Goal: Task Accomplishment & Management: Manage account settings

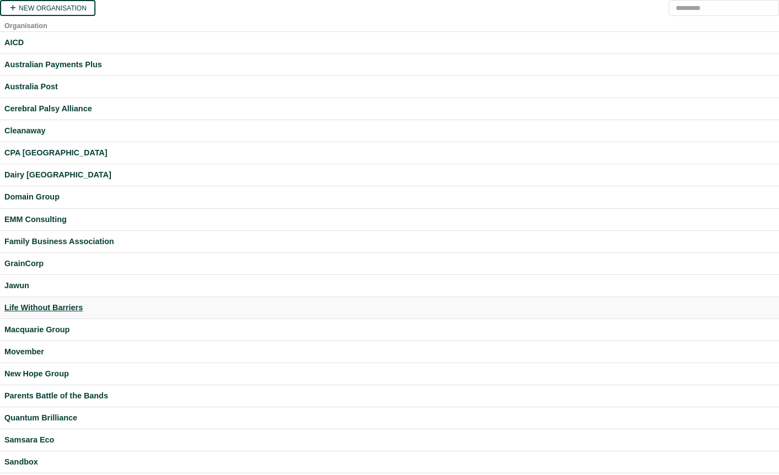
click at [69, 309] on div "Life Without Barriers" at bounding box center [389, 308] width 770 height 13
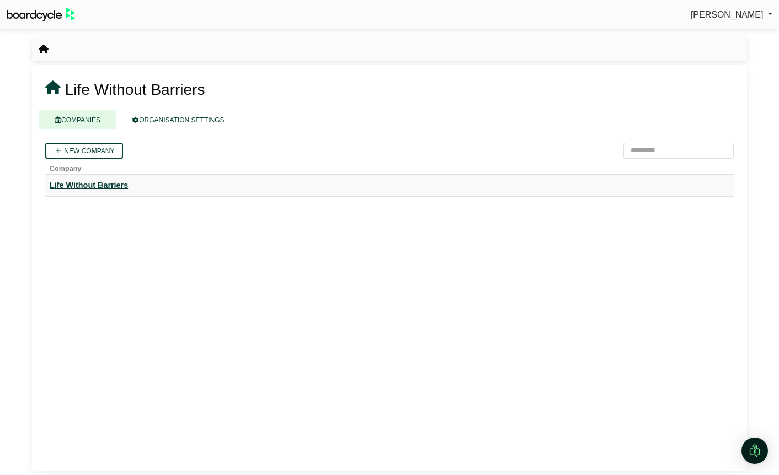
click at [125, 181] on div "Life Without Barriers" at bounding box center [389, 185] width 679 height 13
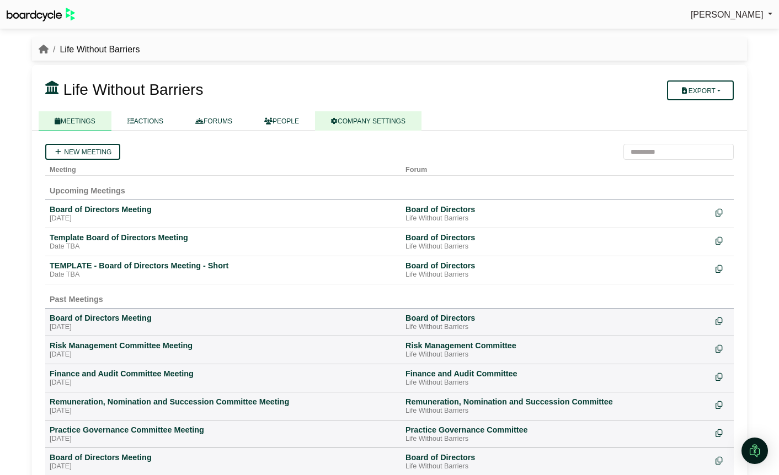
click at [383, 121] on link "COMPANY SETTINGS" at bounding box center [368, 120] width 106 height 19
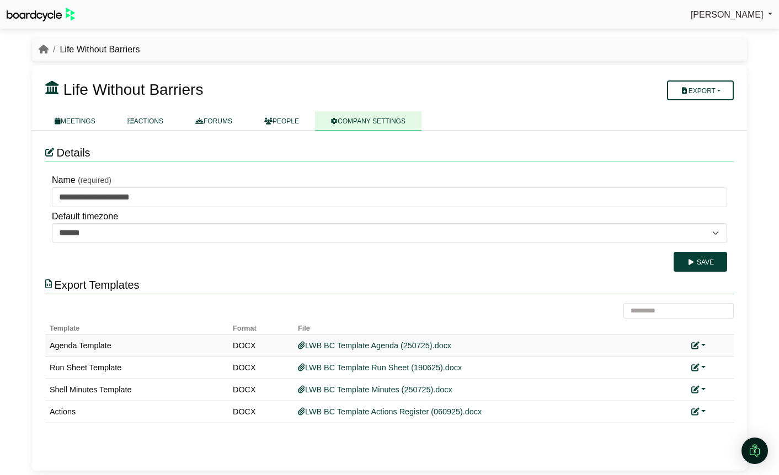
click at [701, 346] on link at bounding box center [698, 345] width 14 height 9
click at [686, 364] on link "Replace custom template" at bounding box center [649, 361] width 112 height 21
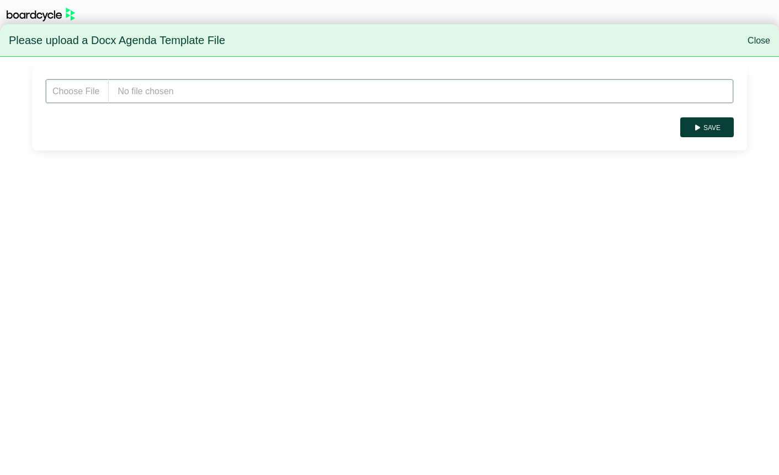
click at [217, 94] on input "file" at bounding box center [389, 91] width 688 height 25
type input "**********"
click at [710, 125] on button "Save" at bounding box center [706, 127] width 53 height 20
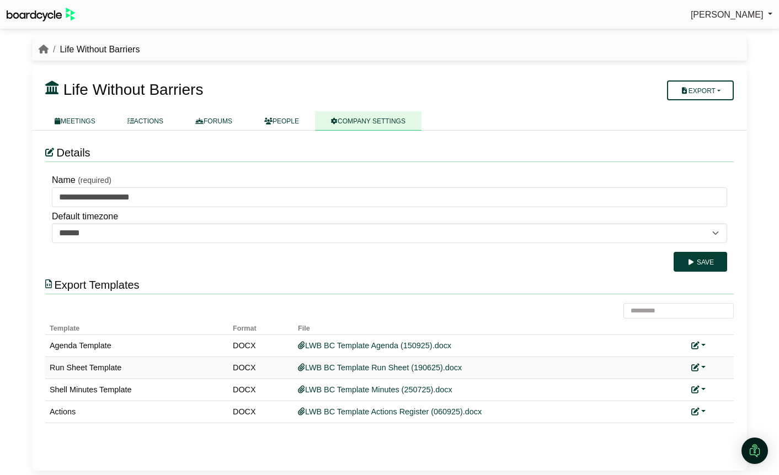
click at [702, 366] on link at bounding box center [698, 367] width 14 height 9
click at [525, 325] on th "File" at bounding box center [489, 327] width 393 height 16
click at [704, 345] on link at bounding box center [698, 345] width 14 height 9
click at [605, 315] on div at bounding box center [389, 311] width 688 height 16
click at [702, 364] on link at bounding box center [698, 367] width 14 height 9
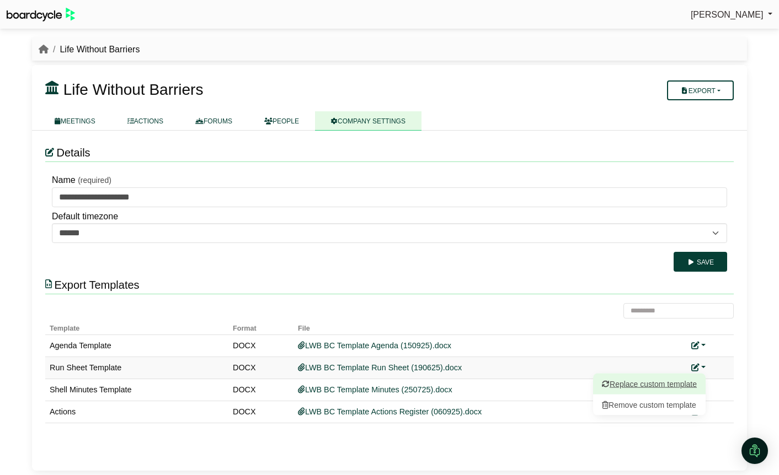
click at [683, 386] on link "Replace custom template" at bounding box center [649, 383] width 112 height 21
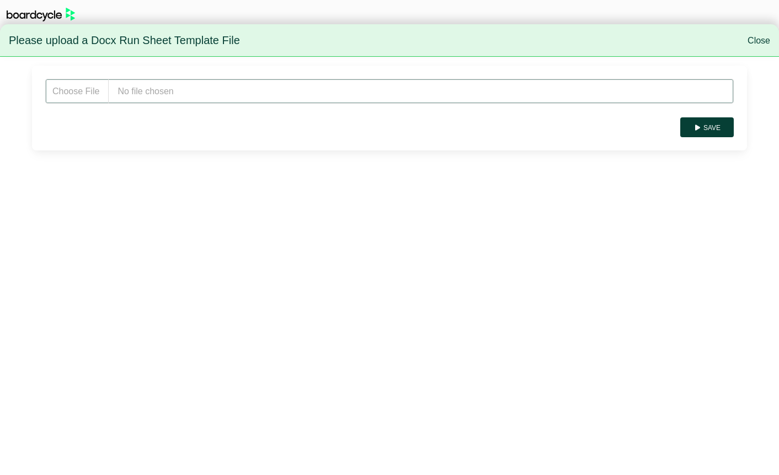
click at [174, 93] on input "file" at bounding box center [389, 91] width 688 height 25
click at [760, 40] on link "Close" at bounding box center [758, 40] width 23 height 9
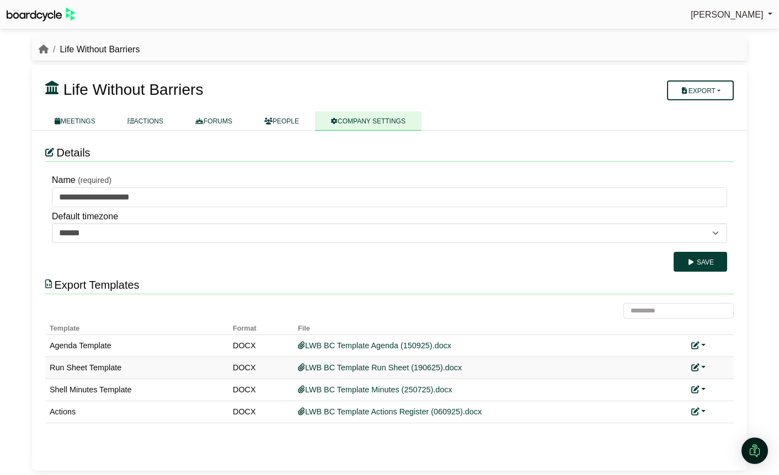
click at [704, 368] on link at bounding box center [698, 367] width 14 height 9
click at [681, 389] on link "Replace custom template" at bounding box center [649, 383] width 112 height 21
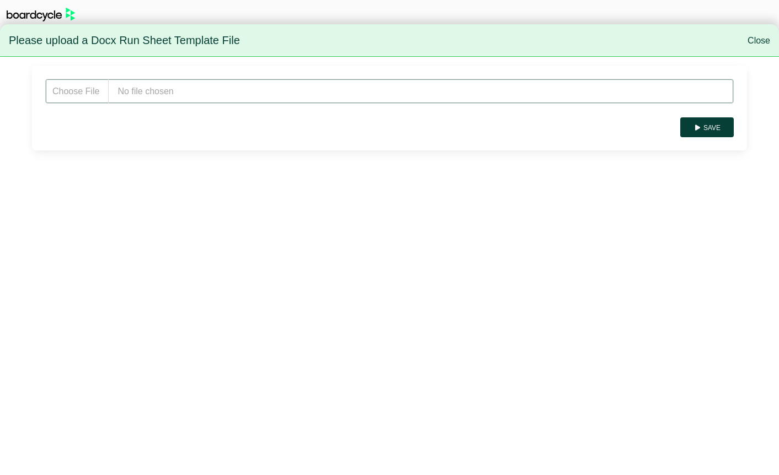
click at [202, 87] on input "file" at bounding box center [389, 91] width 688 height 25
click at [184, 88] on input "file" at bounding box center [389, 91] width 688 height 25
type input "**********"
click at [718, 131] on button "Save" at bounding box center [706, 127] width 53 height 20
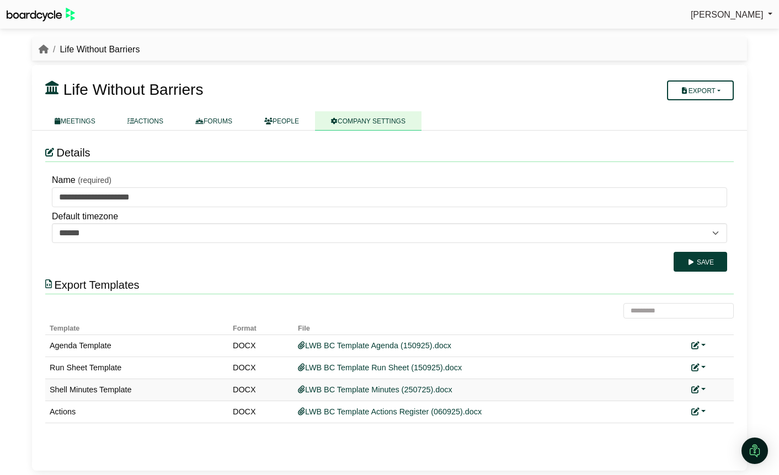
click at [702, 391] on div "Replace custom template Remove custom template" at bounding box center [710, 390] width 38 height 13
click at [701, 391] on link at bounding box center [698, 389] width 14 height 9
click at [680, 406] on link "Replace custom template" at bounding box center [649, 405] width 112 height 21
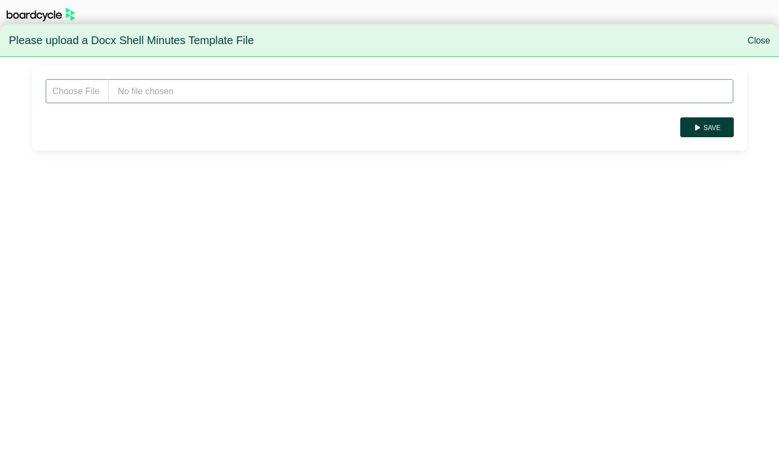
click at [154, 92] on input "file" at bounding box center [389, 91] width 688 height 25
type input "**********"
click at [714, 125] on button "Save" at bounding box center [706, 127] width 53 height 20
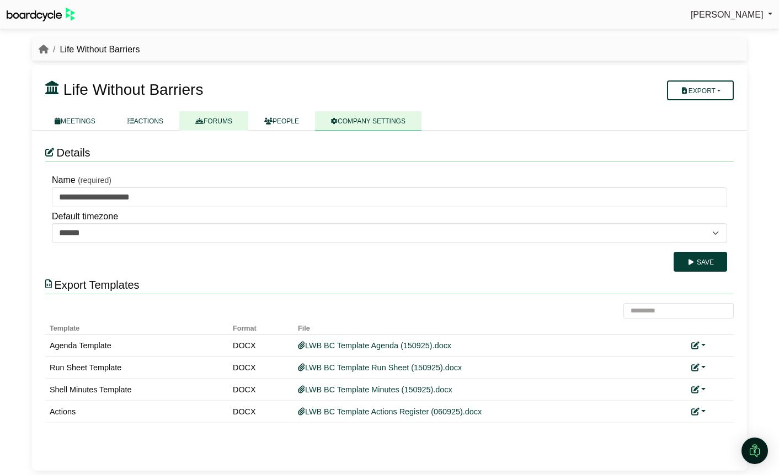
click at [223, 116] on link "FORUMS" at bounding box center [213, 120] width 69 height 19
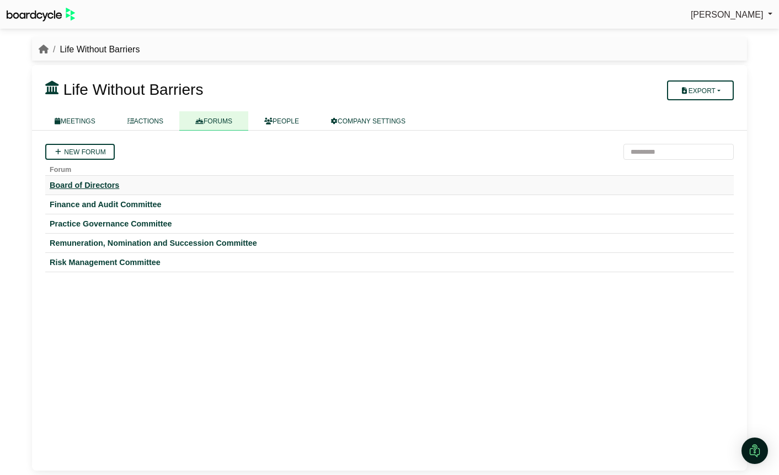
click at [88, 189] on div "Board of Directors" at bounding box center [389, 185] width 679 height 10
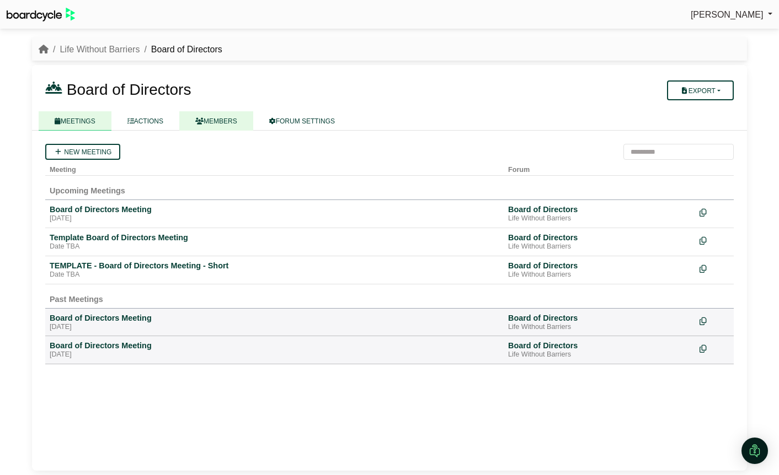
click at [219, 122] on link "MEMBERS" at bounding box center [216, 120] width 74 height 19
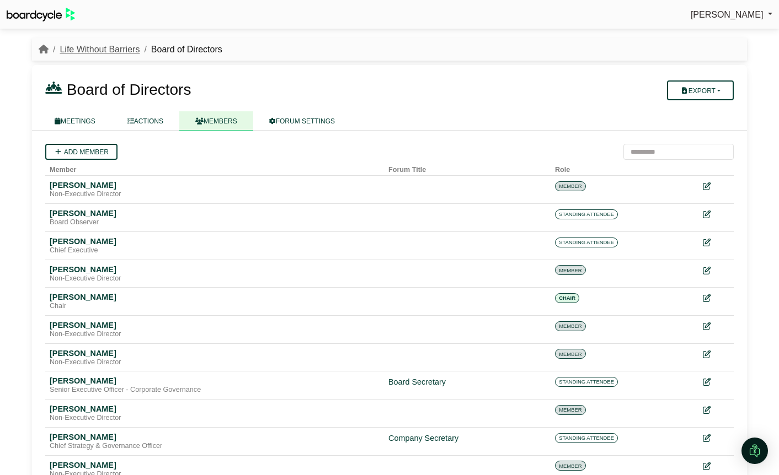
click at [88, 53] on link "Life Without Barriers" at bounding box center [100, 49] width 80 height 9
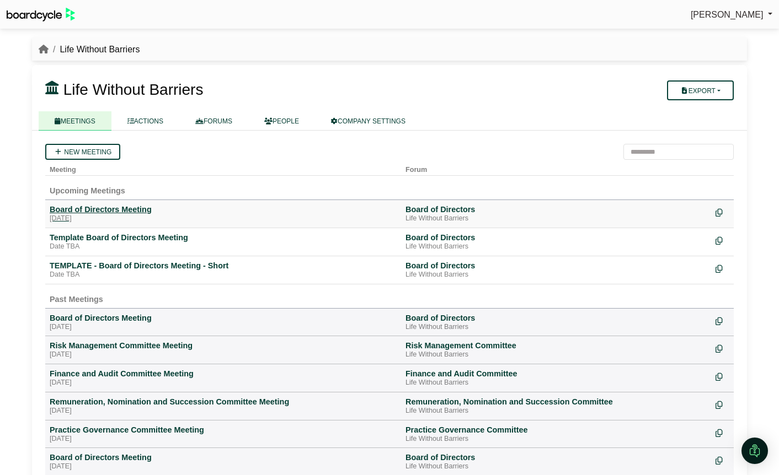
click at [100, 208] on div "Board of Directors Meeting" at bounding box center [223, 210] width 347 height 10
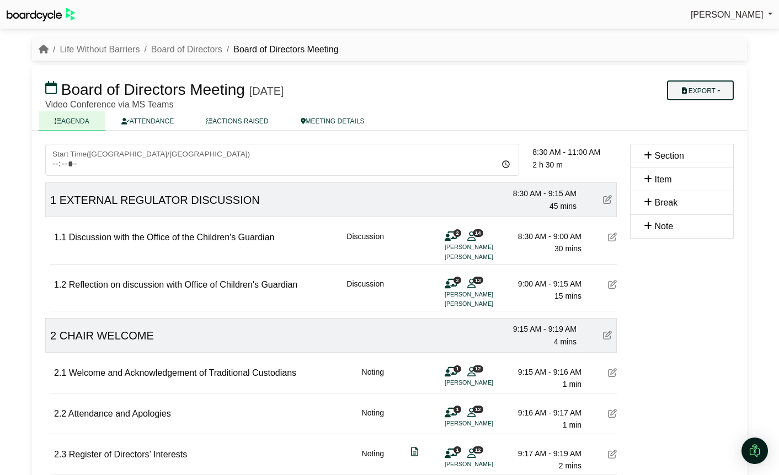
click at [720, 88] on button "Export" at bounding box center [700, 90] width 67 height 20
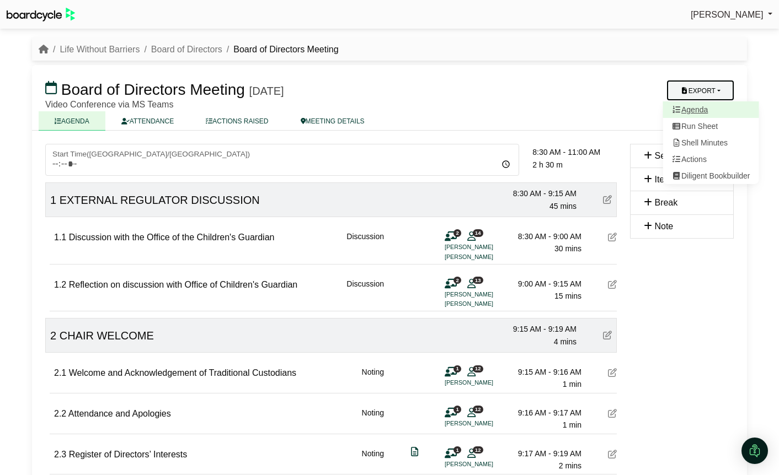
click at [716, 110] on link "Agenda" at bounding box center [711, 109] width 96 height 17
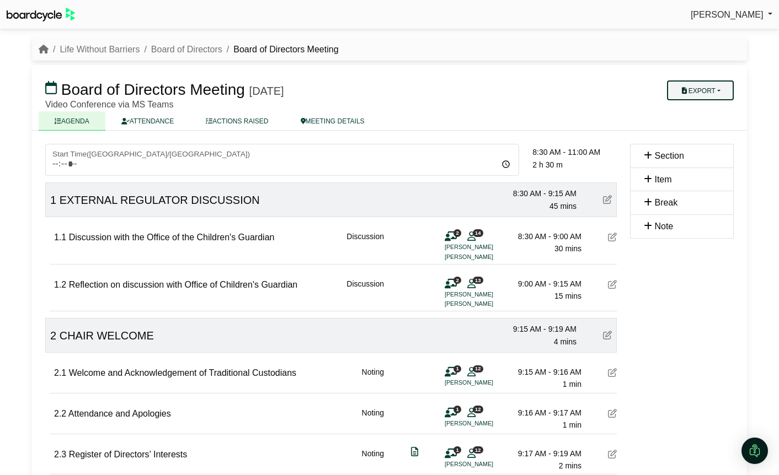
click at [717, 89] on button "Export" at bounding box center [700, 90] width 67 height 20
click at [723, 144] on link "Shell Minutes" at bounding box center [711, 143] width 96 height 17
click at [713, 90] on button "Export" at bounding box center [700, 90] width 67 height 20
click at [703, 128] on link "Run Sheet" at bounding box center [711, 126] width 96 height 17
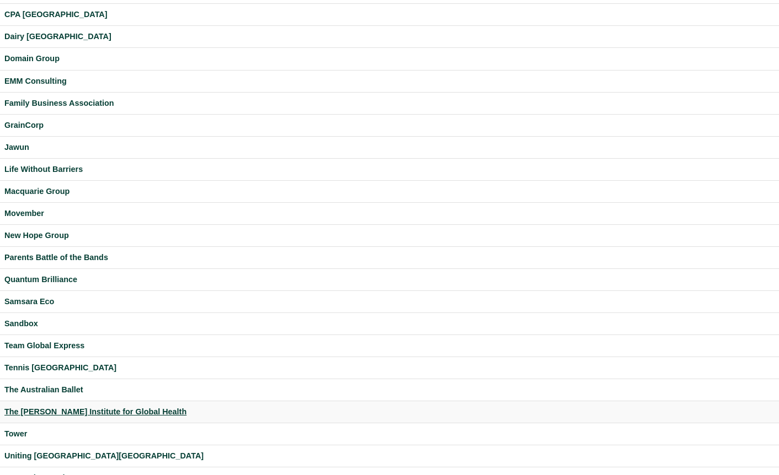
scroll to position [228, 0]
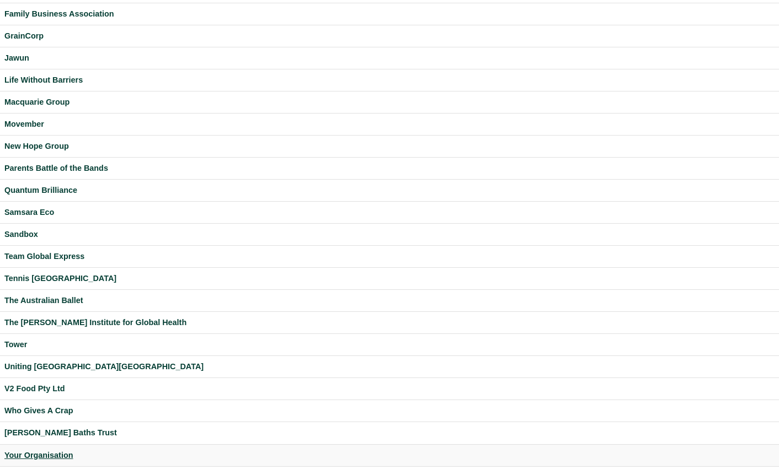
click at [56, 453] on div "Your Organisation" at bounding box center [389, 455] width 770 height 13
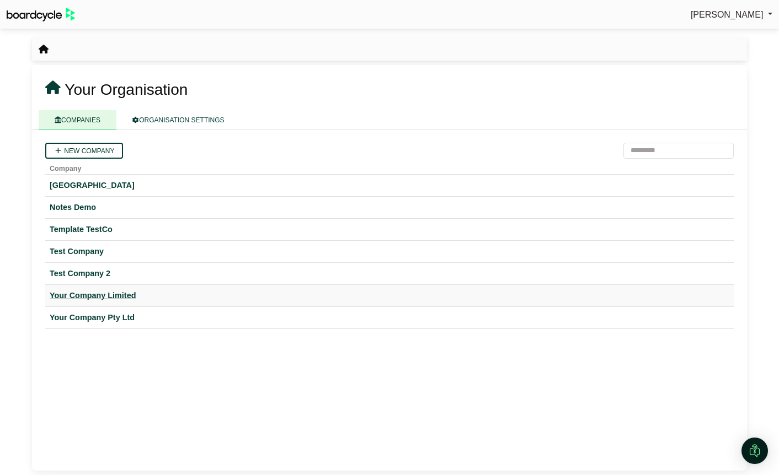
click at [128, 297] on div "Your Company Limited" at bounding box center [389, 295] width 679 height 13
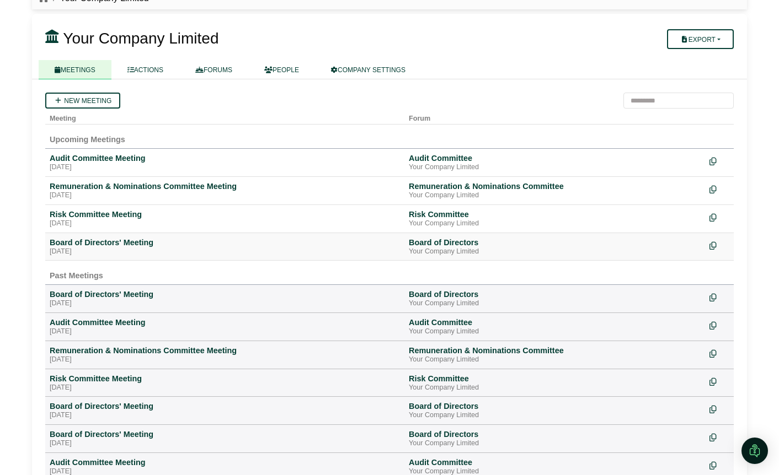
scroll to position [55, 0]
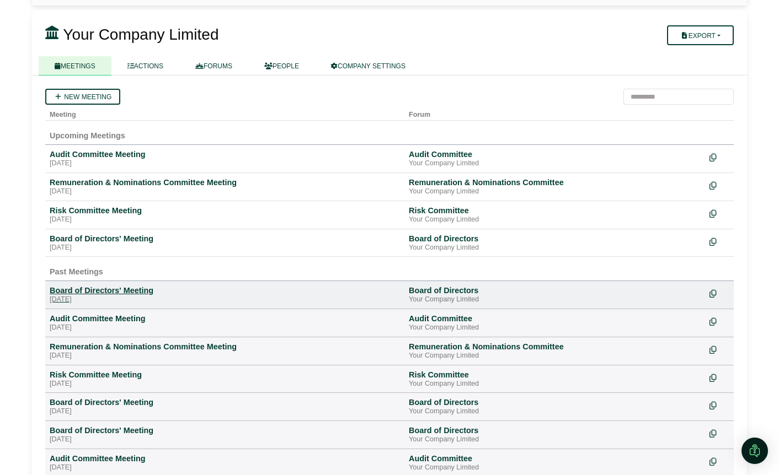
click at [115, 296] on div "Tuesday, 26 August 2025" at bounding box center [225, 300] width 350 height 9
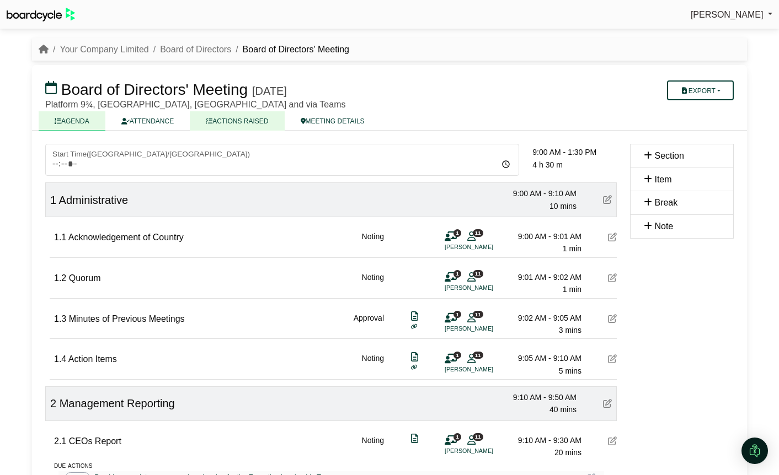
click at [244, 122] on link "ACTIONS RAISED" at bounding box center [237, 120] width 94 height 19
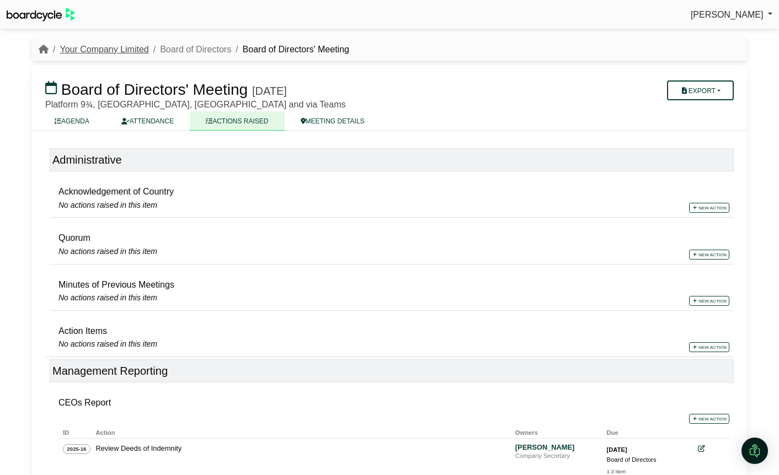
click at [112, 47] on link "Your Company Limited" at bounding box center [104, 49] width 89 height 9
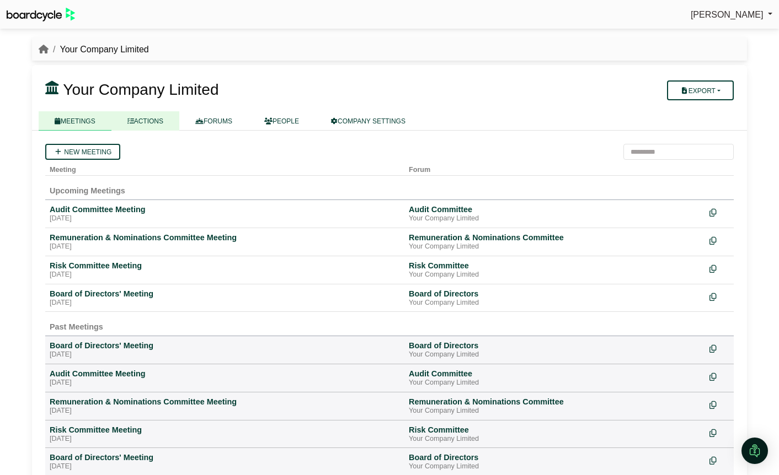
click at [153, 125] on link "ACTIONS" at bounding box center [145, 120] width 68 height 19
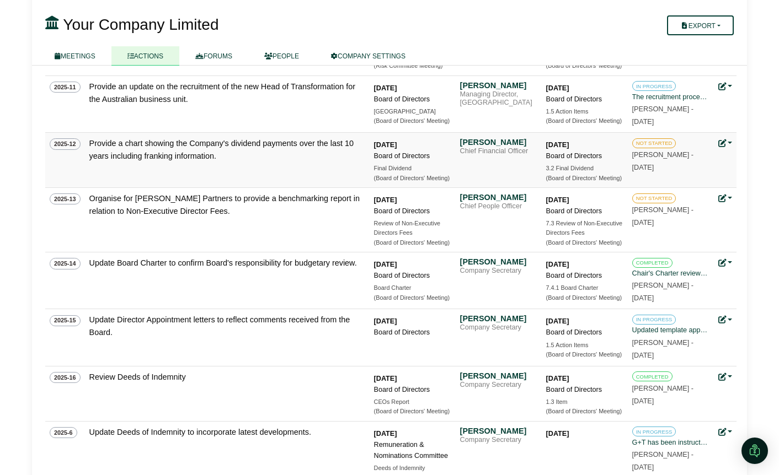
scroll to position [309, 0]
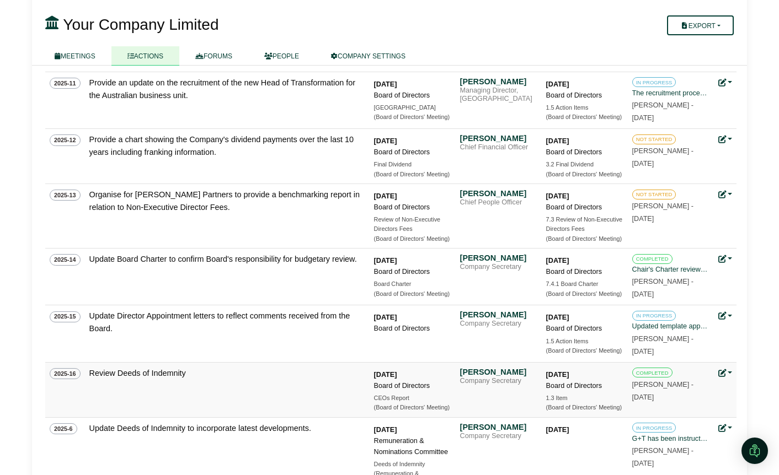
click at [731, 372] on link at bounding box center [725, 373] width 14 height 9
click at [694, 449] on link "Delete action" at bounding box center [687, 452] width 88 height 21
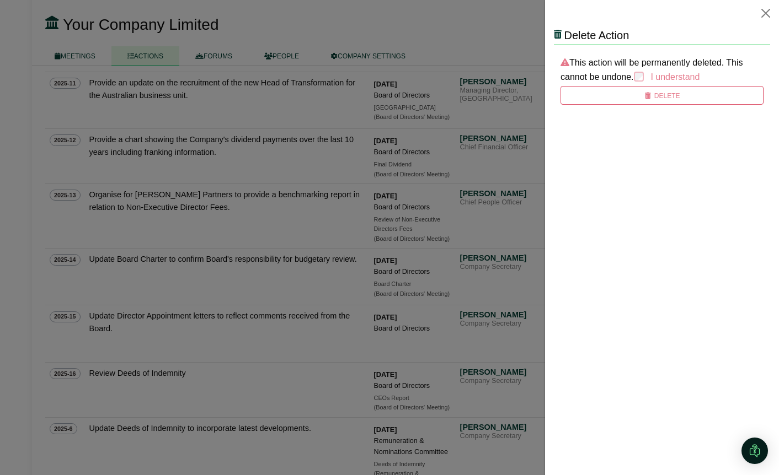
scroll to position [0, 0]
click at [654, 95] on button "Delete" at bounding box center [661, 95] width 203 height 19
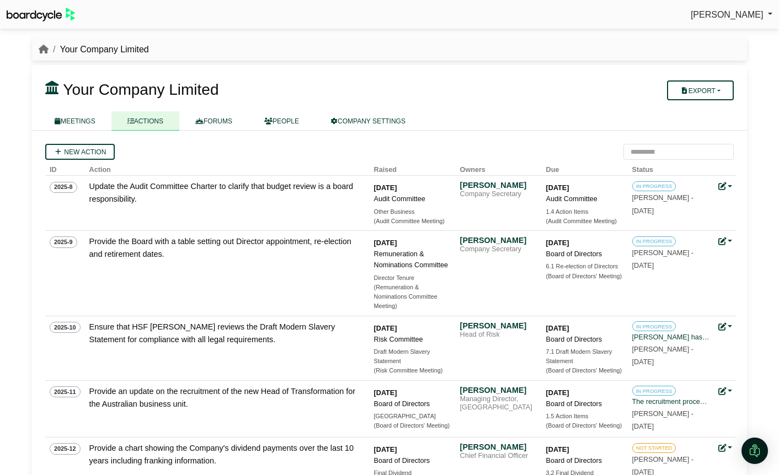
scroll to position [309, 0]
